Goal: Task Accomplishment & Management: Manage account settings

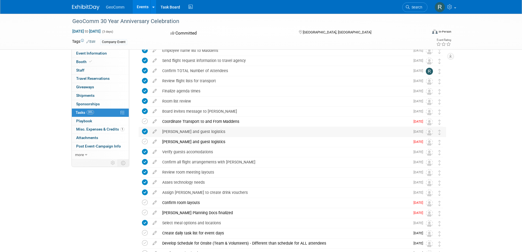
scroll to position [73, 0]
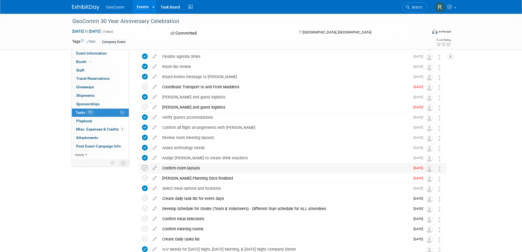
click at [144, 168] on icon at bounding box center [145, 168] width 6 height 6
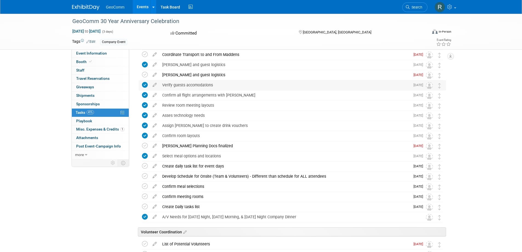
scroll to position [119, 0]
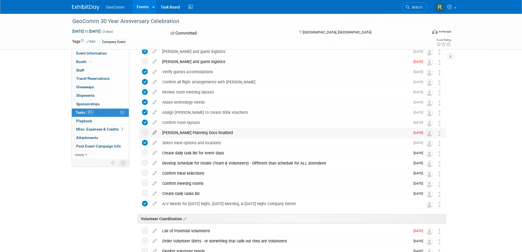
click at [155, 132] on icon at bounding box center [155, 131] width 10 height 7
select select "7"
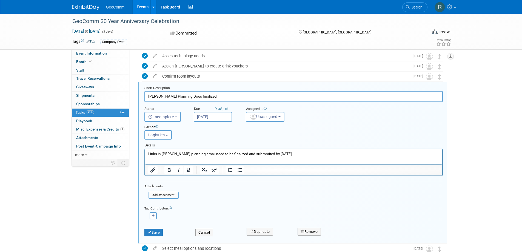
scroll to position [0, 0]
click at [220, 116] on input "[DATE]" at bounding box center [213, 117] width 38 height 10
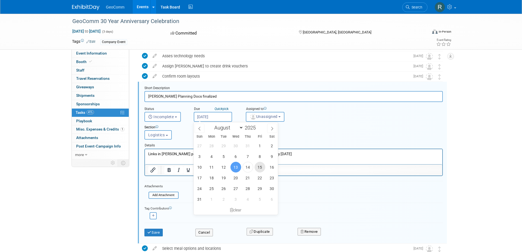
click at [256, 167] on span "15" at bounding box center [260, 167] width 11 height 11
type input "[DATE]"
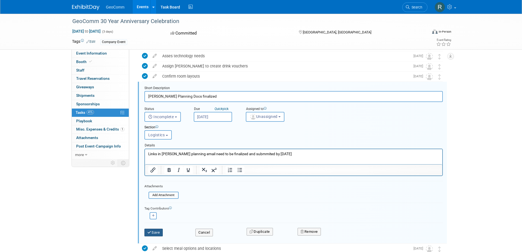
click at [155, 233] on button "Save" at bounding box center [153, 233] width 19 height 8
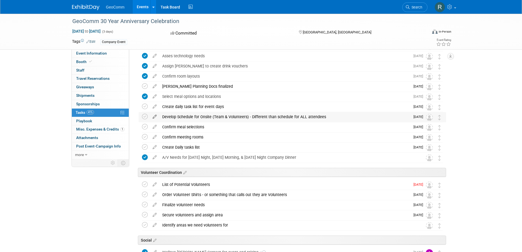
click at [151, 116] on icon at bounding box center [155, 115] width 10 height 7
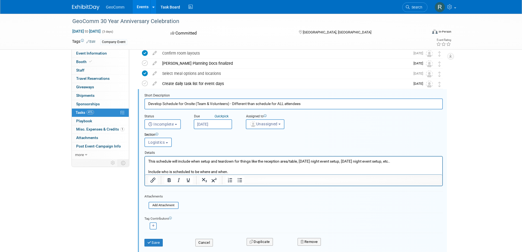
scroll to position [205, 0]
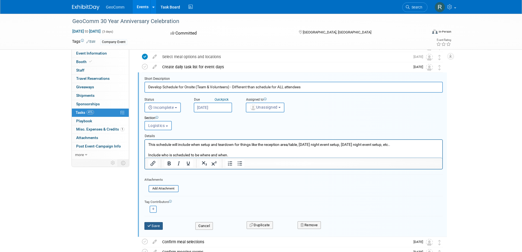
click at [158, 229] on button "Save" at bounding box center [153, 226] width 19 height 8
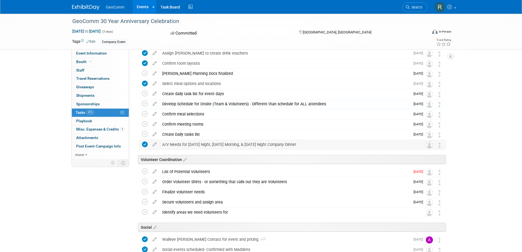
scroll to position [177, 0]
click at [155, 92] on icon at bounding box center [155, 93] width 10 height 7
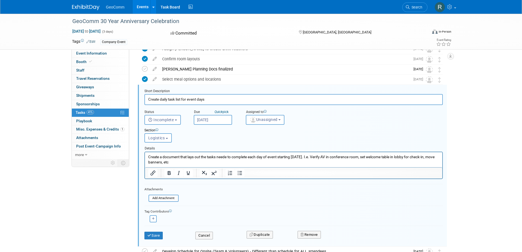
scroll to position [185, 0]
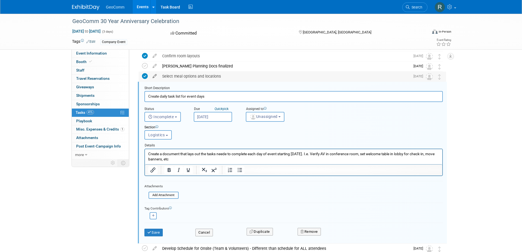
click at [157, 77] on icon at bounding box center [155, 75] width 10 height 7
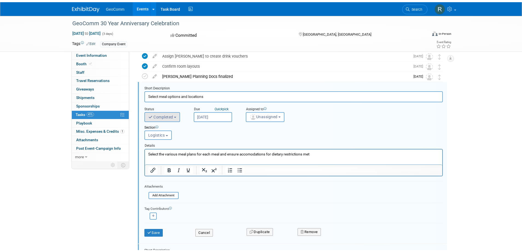
scroll to position [175, 0]
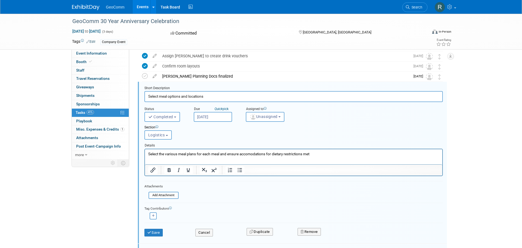
click at [152, 230] on button "Save" at bounding box center [153, 233] width 19 height 8
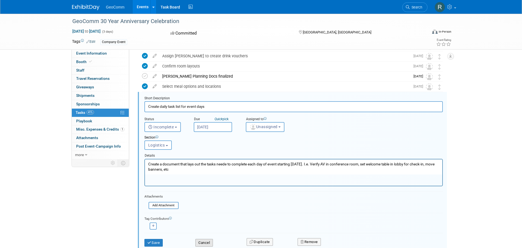
click at [204, 243] on button "Cancel" at bounding box center [204, 243] width 18 height 8
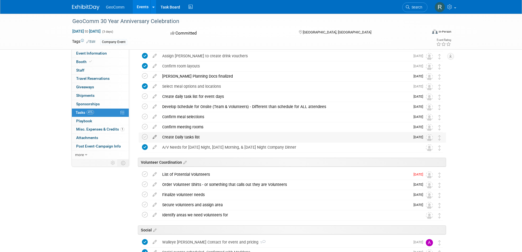
click at [156, 136] on icon at bounding box center [155, 135] width 10 height 7
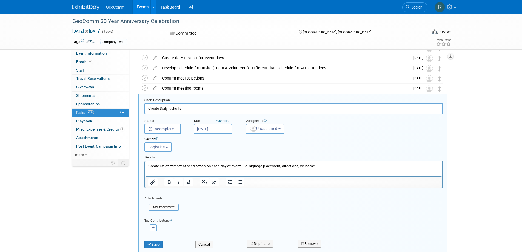
scroll to position [226, 0]
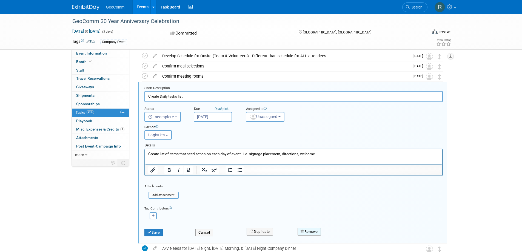
click at [309, 232] on button "Remove" at bounding box center [309, 232] width 23 height 8
click at [338, 236] on link "Yes" at bounding box center [340, 236] width 16 height 9
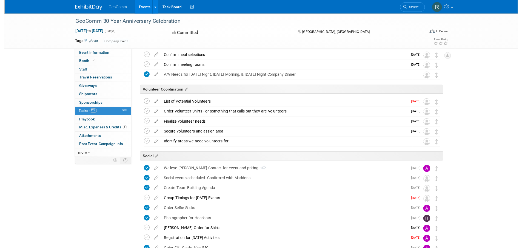
scroll to position [238, 0]
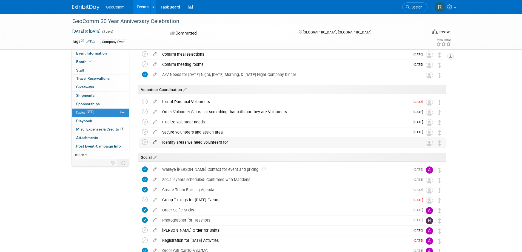
click at [156, 144] on icon at bounding box center [155, 141] width 10 height 7
select select "7"
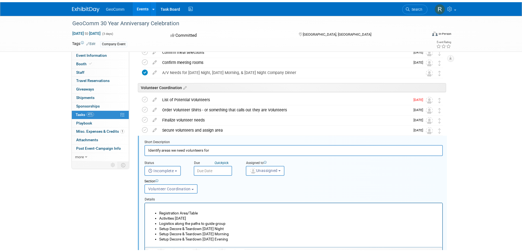
scroll to position [293, 0]
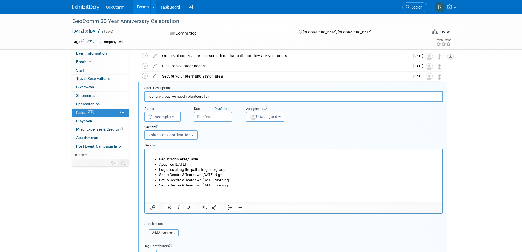
click at [218, 116] on input "text" at bounding box center [213, 117] width 38 height 10
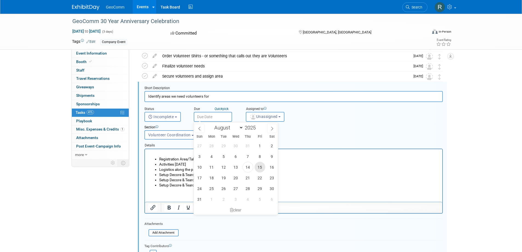
click at [261, 167] on span "15" at bounding box center [260, 167] width 11 height 11
type input "[DATE]"
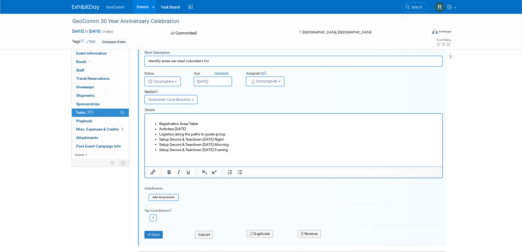
scroll to position [330, 0]
click at [160, 234] on button "Save" at bounding box center [153, 234] width 19 height 8
